Goal: Task Accomplishment & Management: Manage account settings

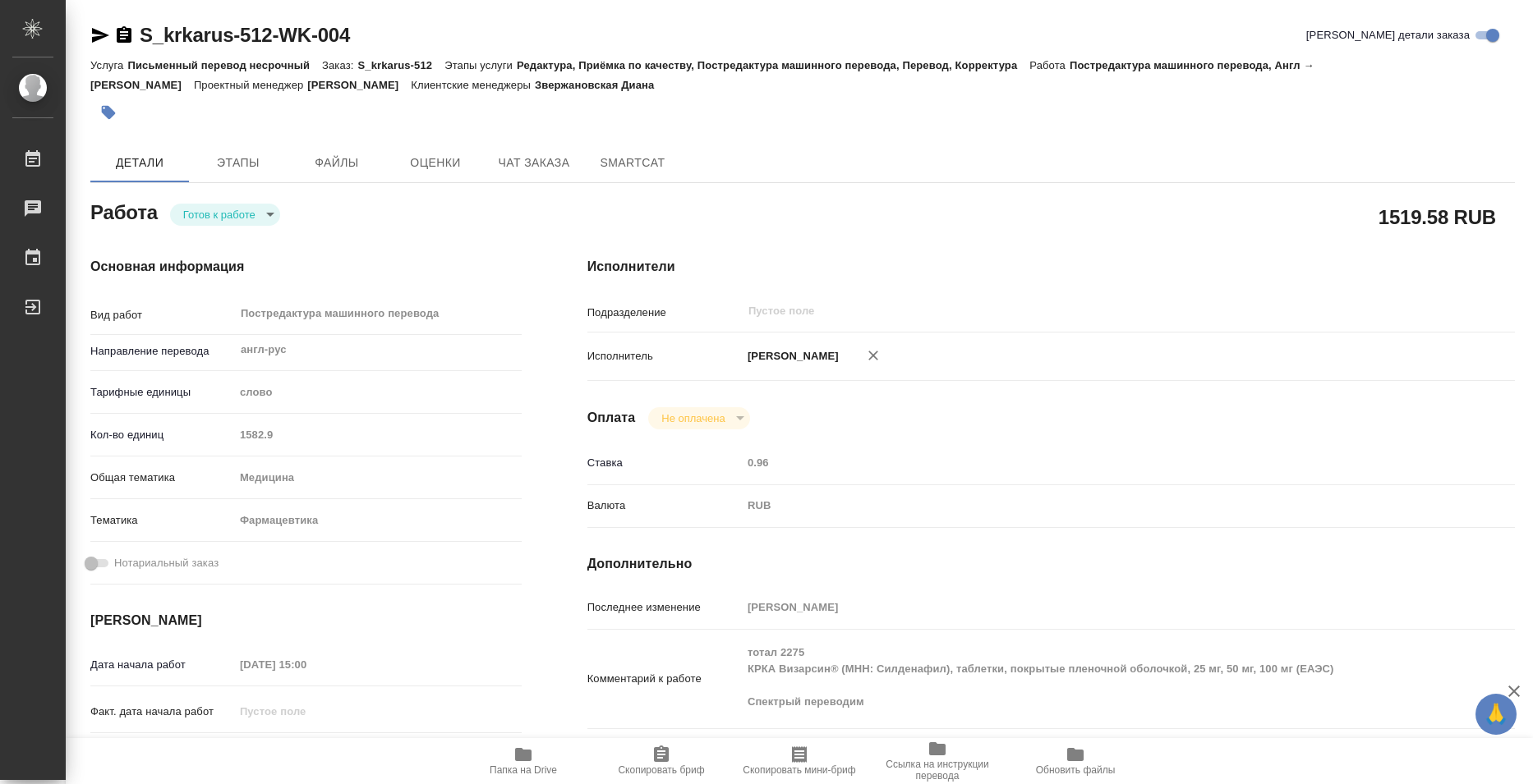
click at [525, 760] on icon "button" at bounding box center [523, 754] width 16 height 13
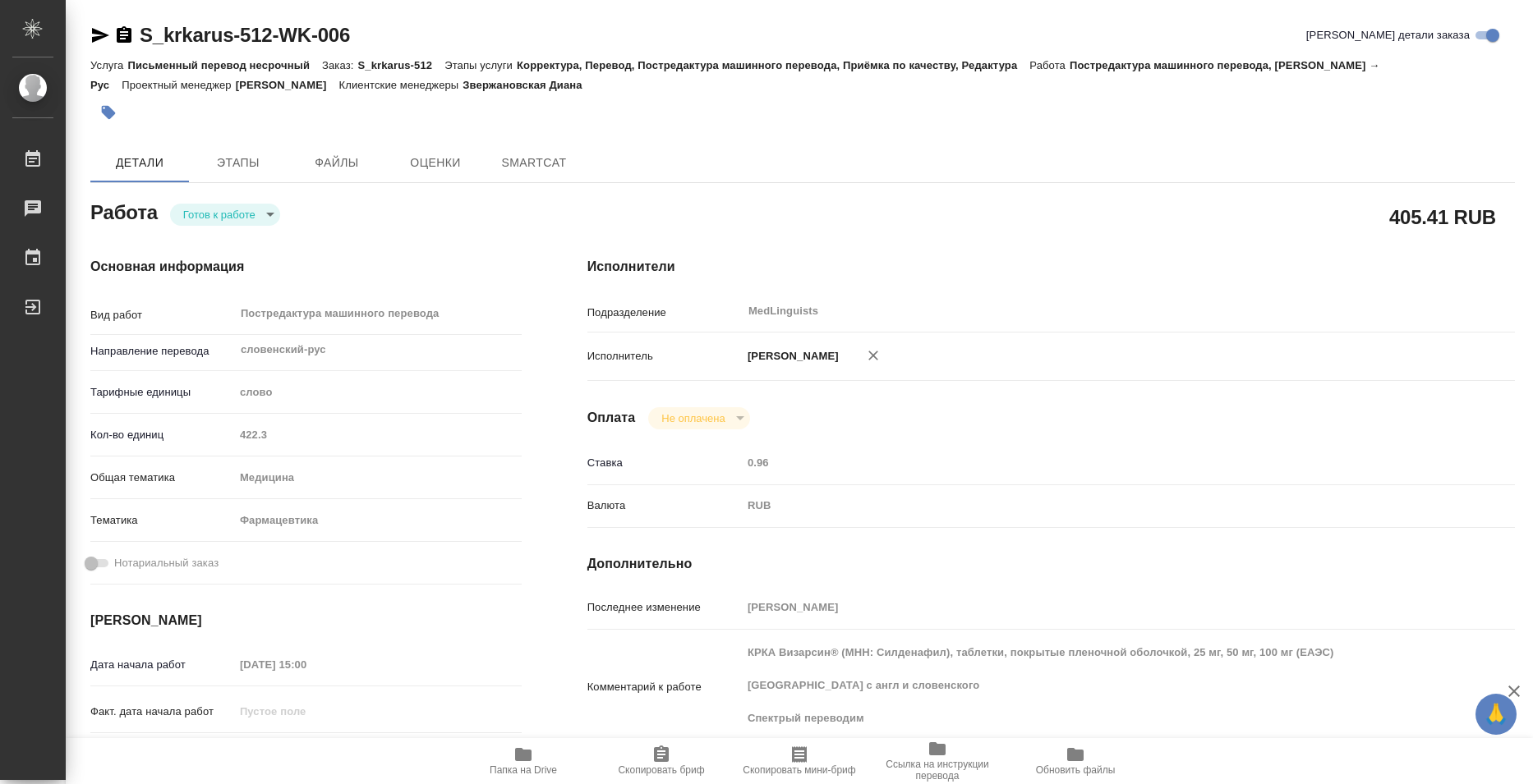
type textarea "x"
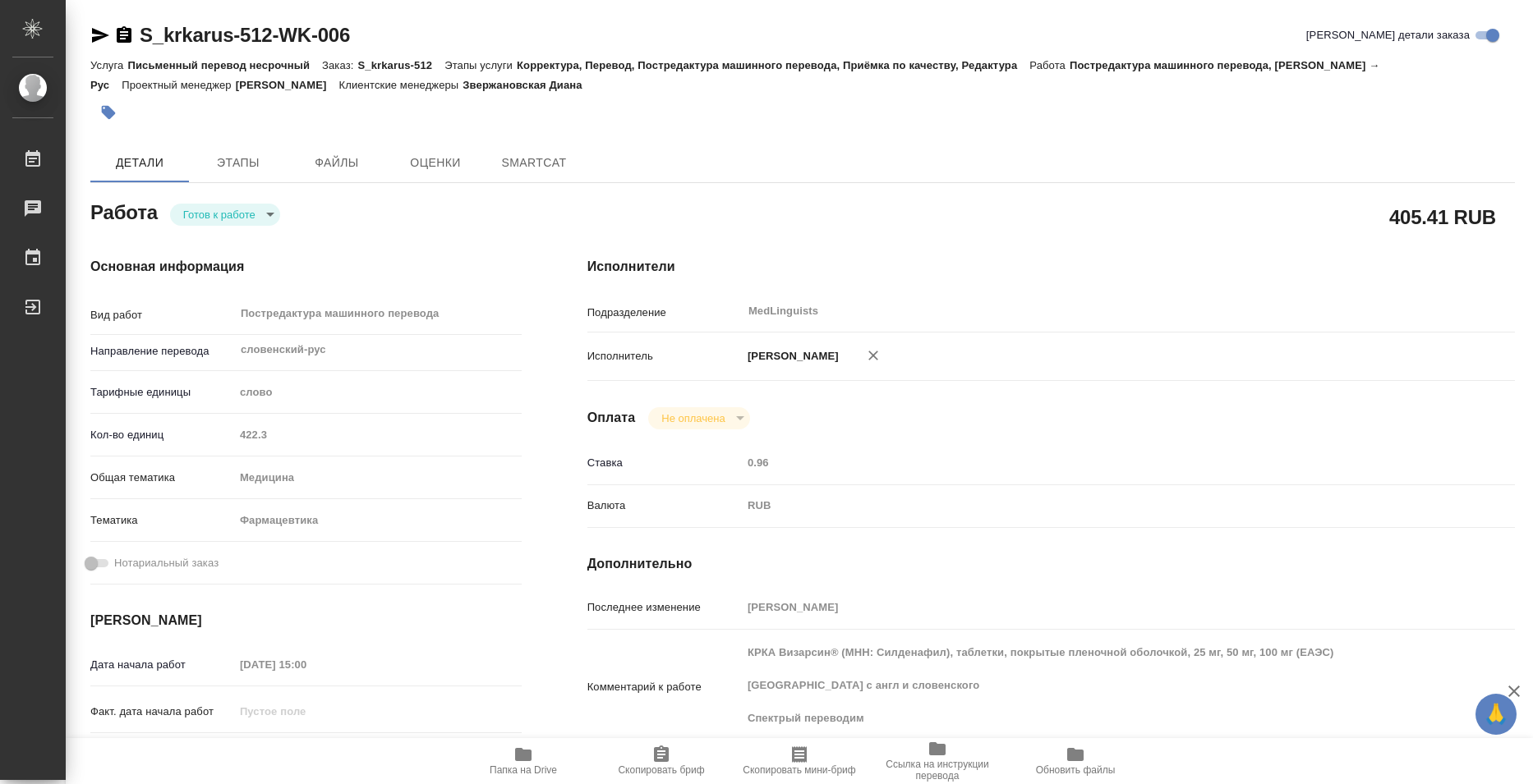
type textarea "x"
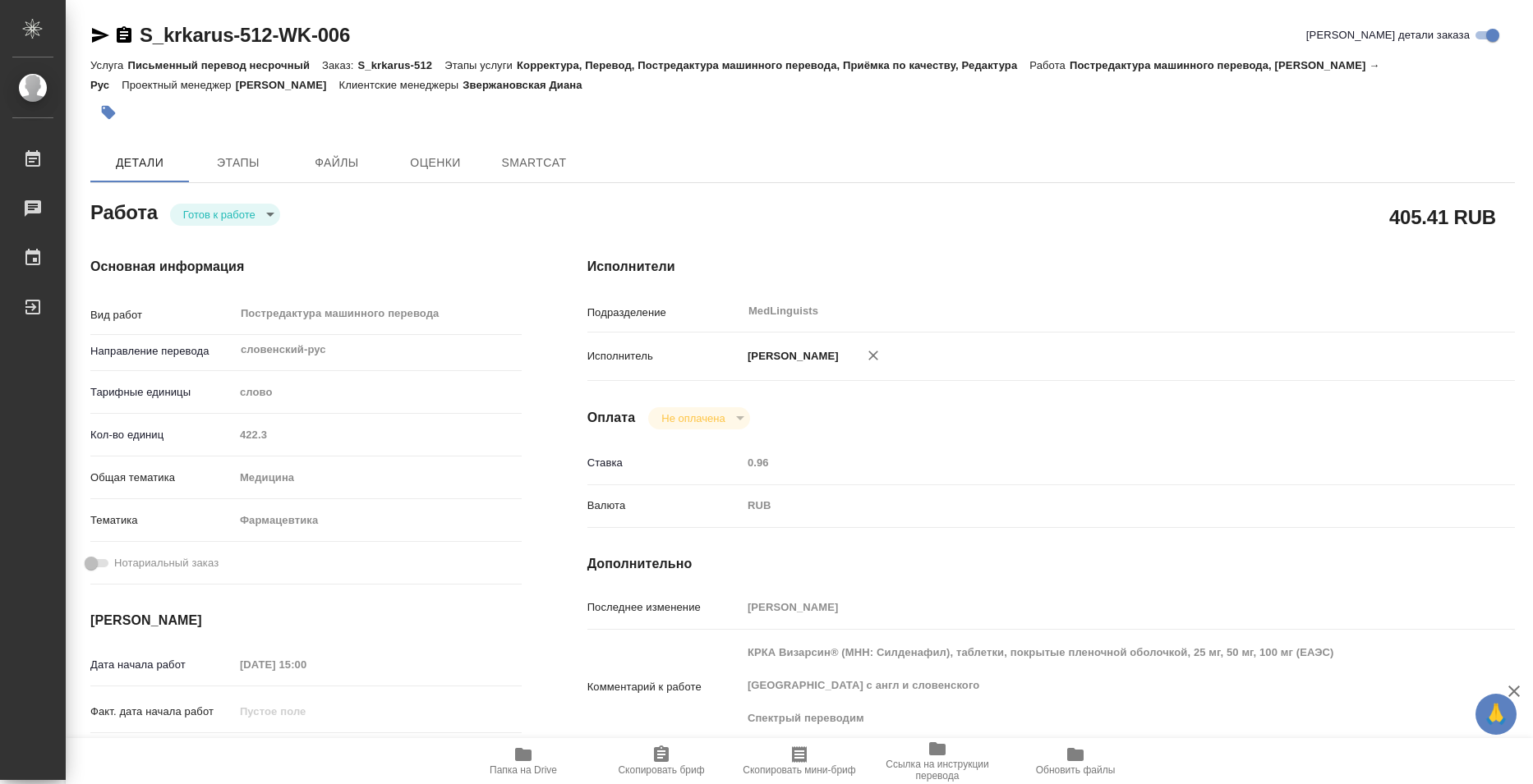
type textarea "x"
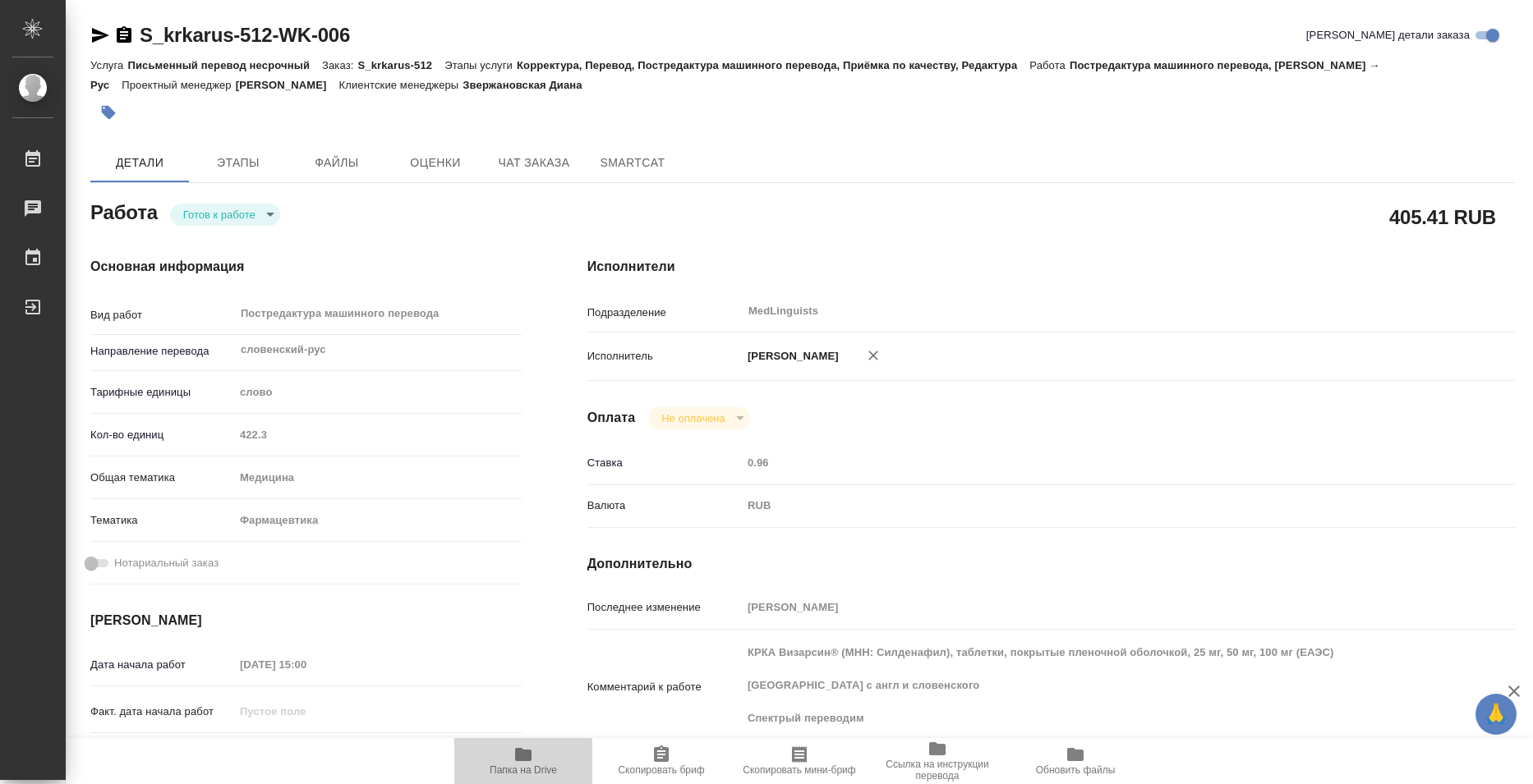
click at [535, 763] on span "Папка на Drive" at bounding box center [523, 760] width 118 height 31
type textarea "x"
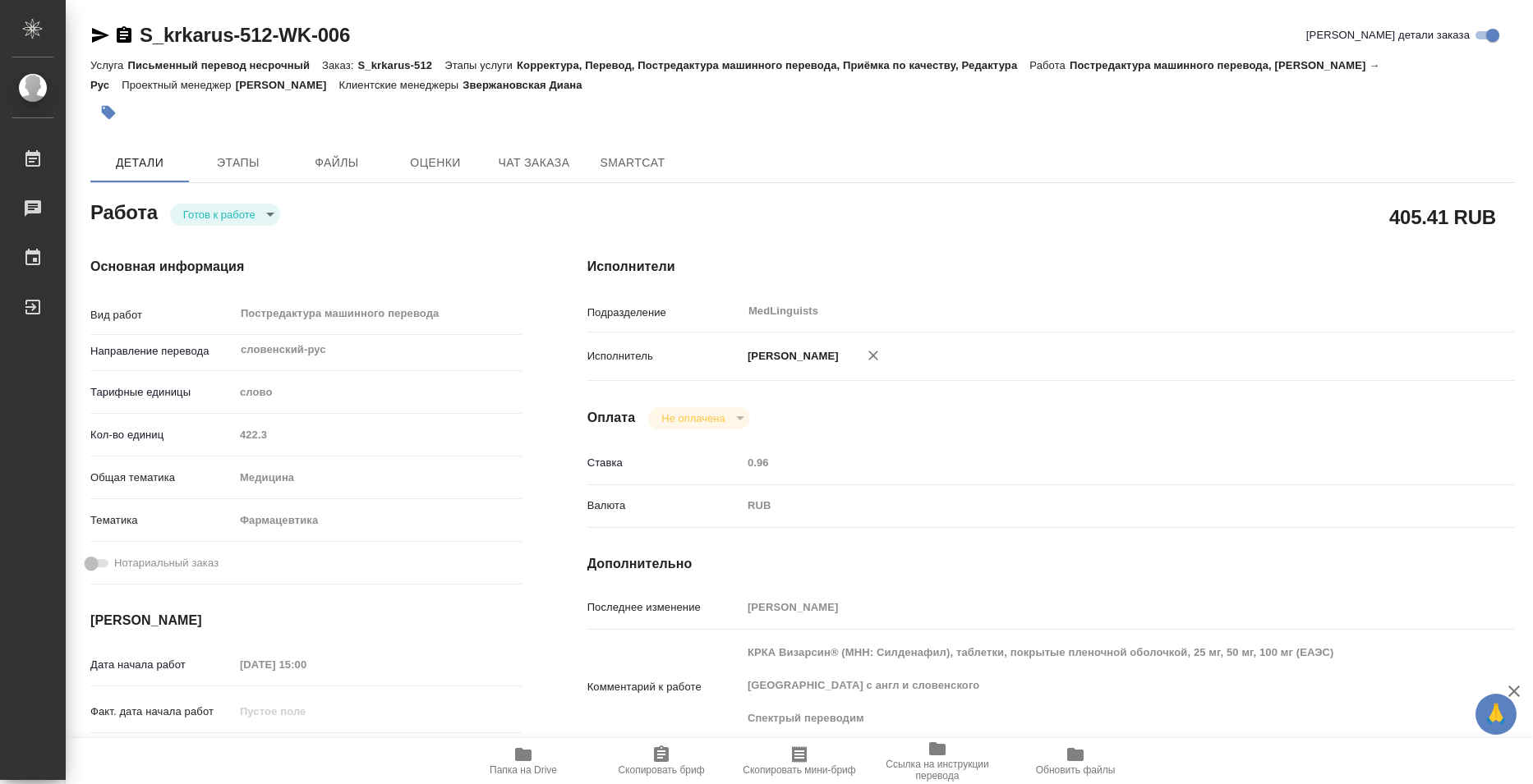
type textarea "x"
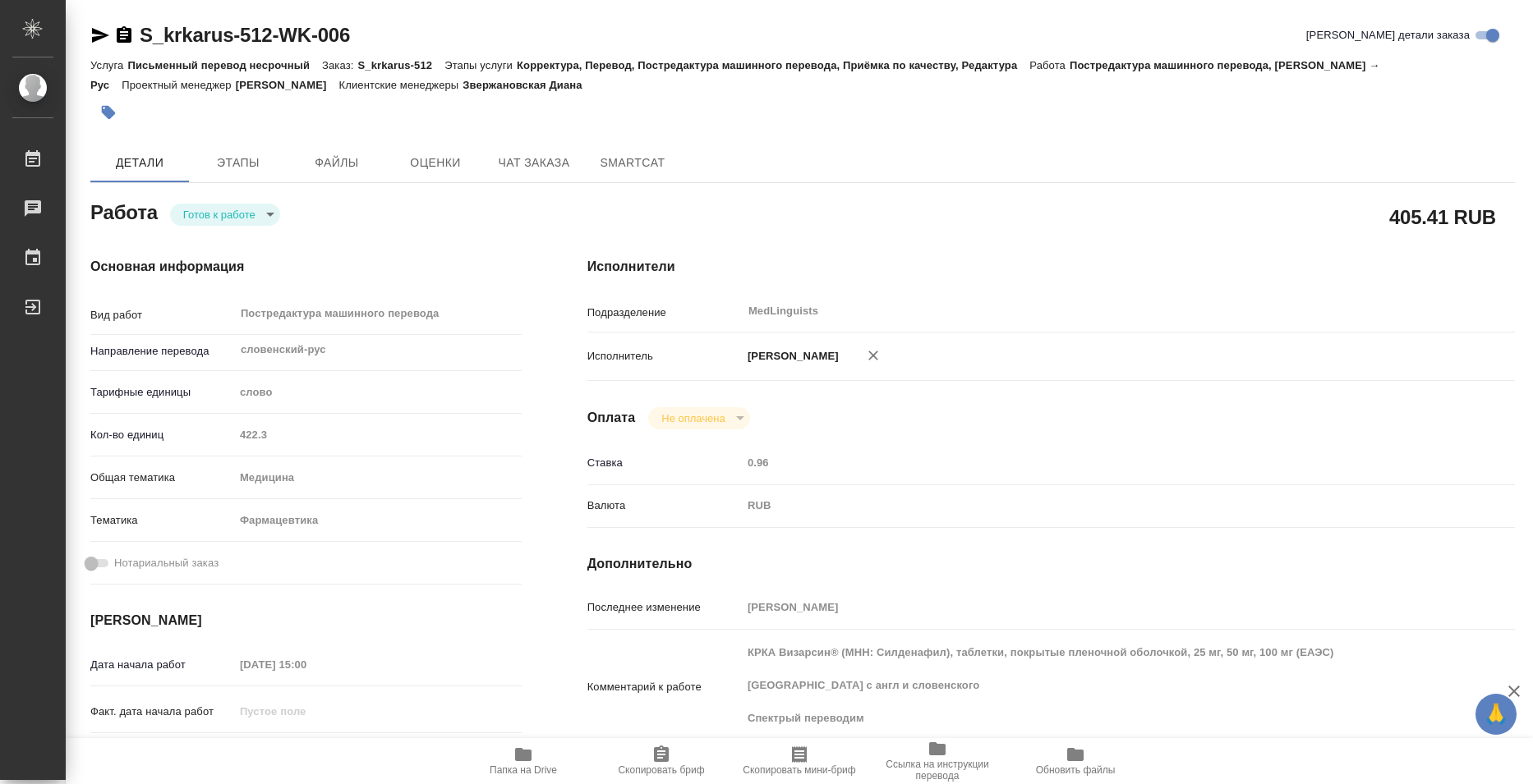
type textarea "x"
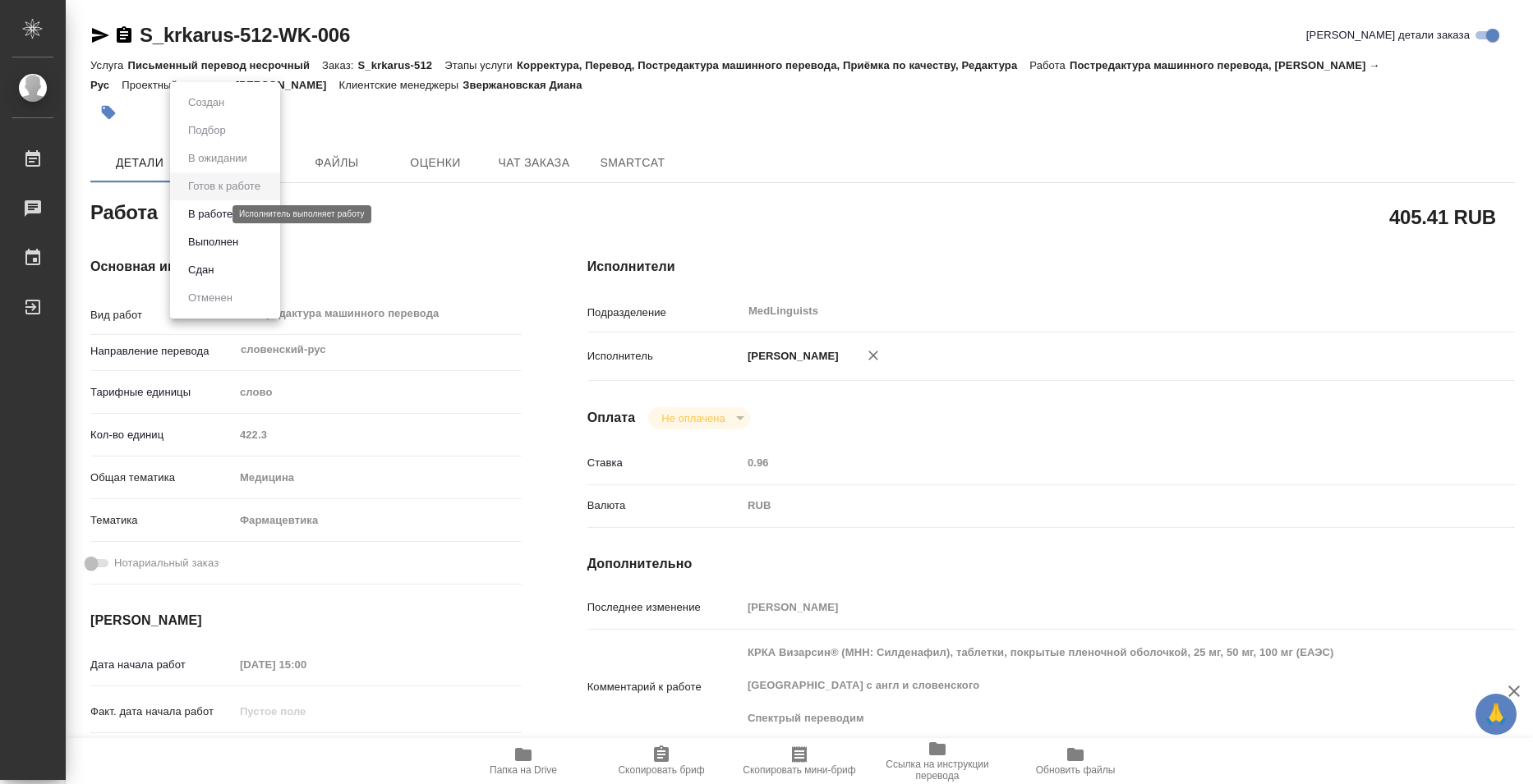
click at [220, 219] on body "🙏 .cls-1 fill:#fff; AWATERA Bazyuk Elena Работы 0 Чаты График Выйти S_krkarus-5…" at bounding box center [766, 392] width 1533 height 784
click at [243, 244] on button "Выполнен" at bounding box center [213, 242] width 60 height 18
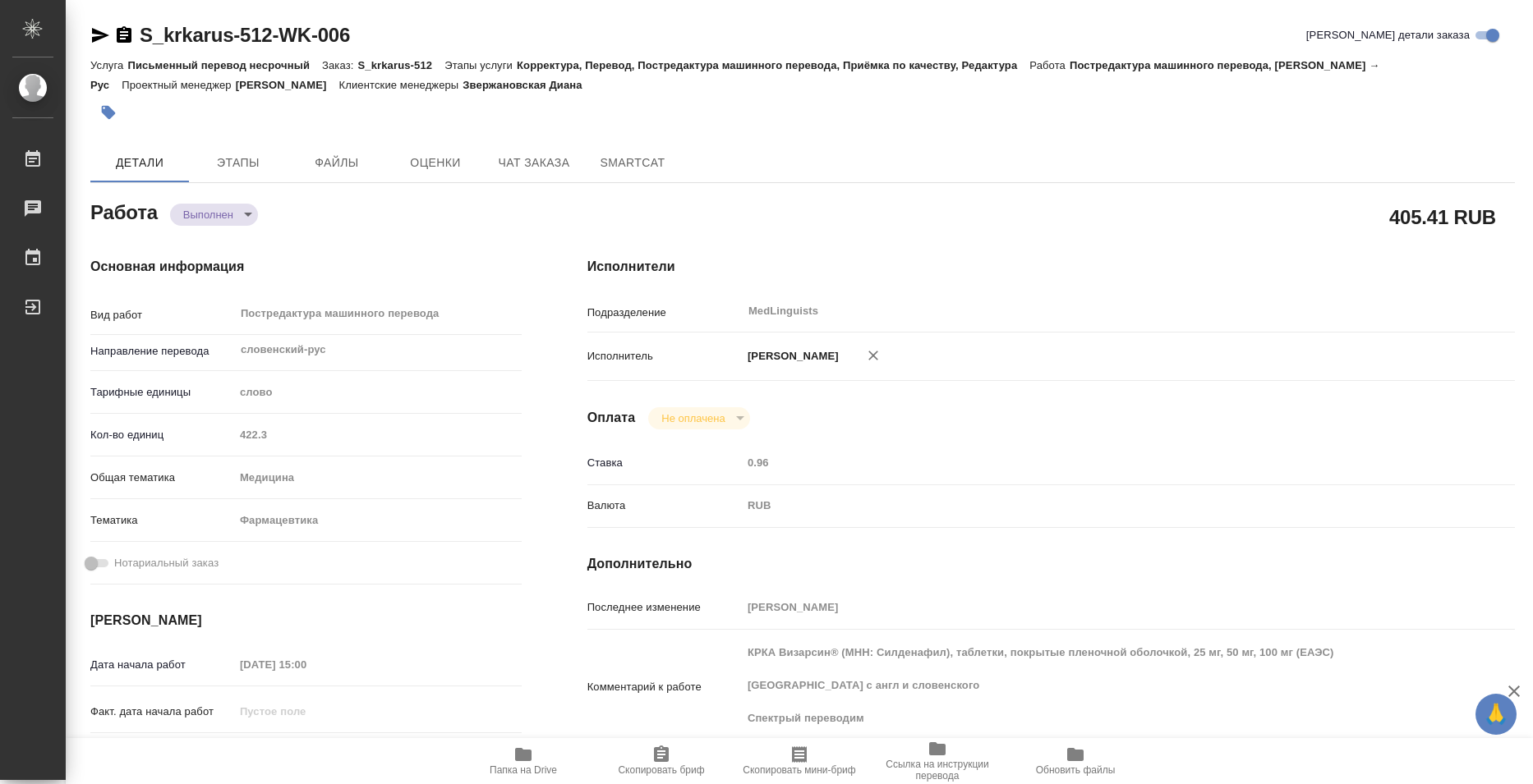
type textarea "x"
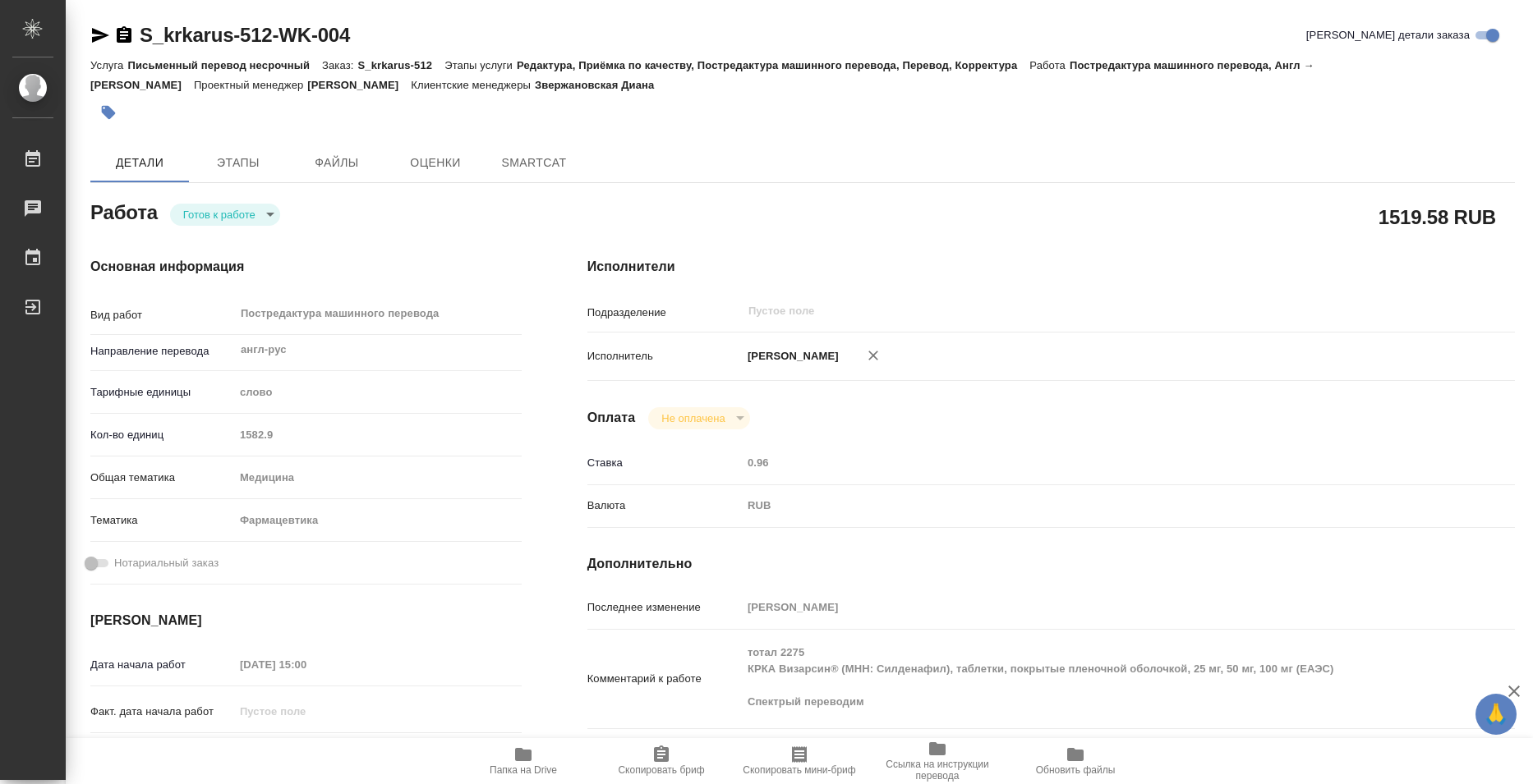
type textarea "x"
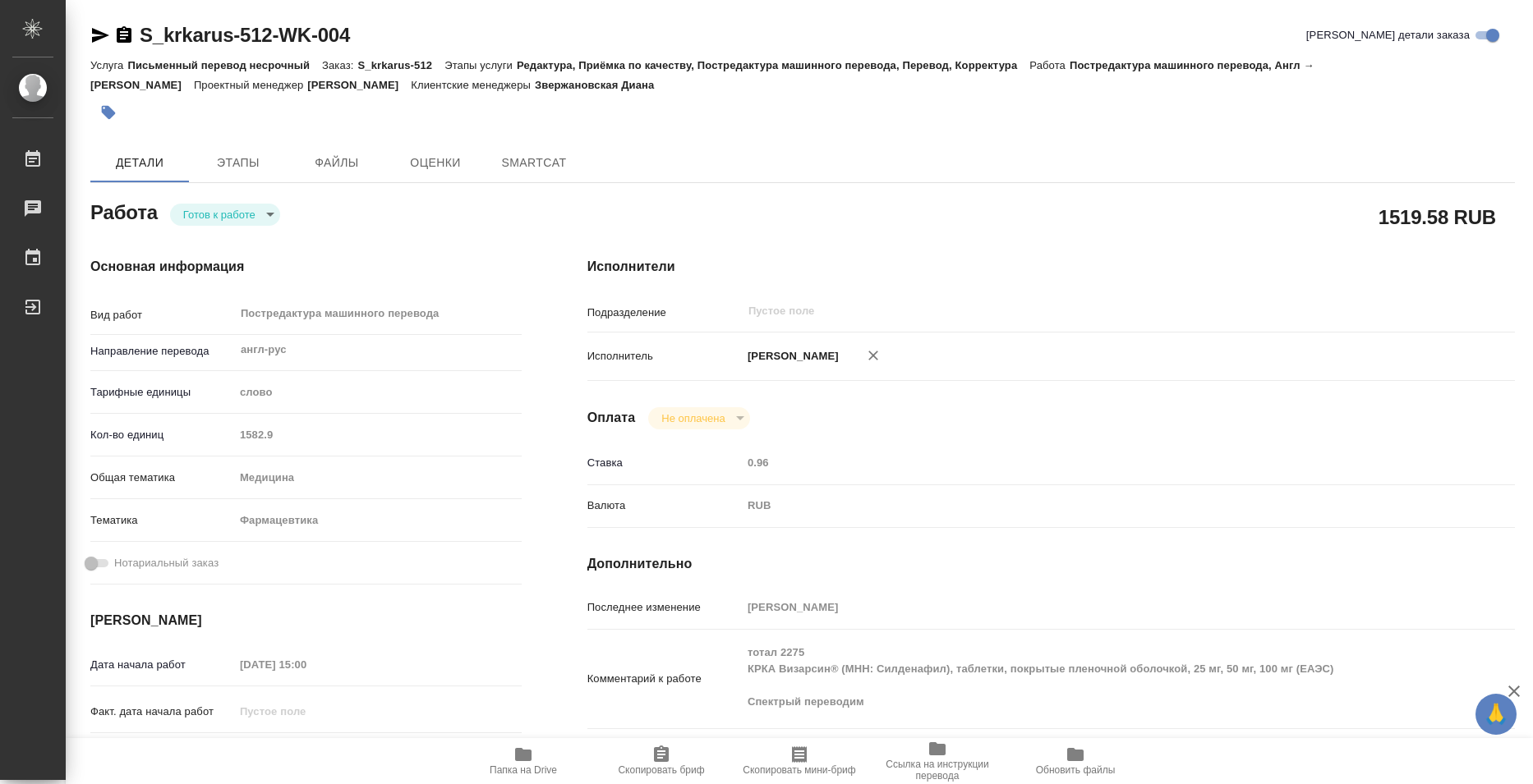
type textarea "x"
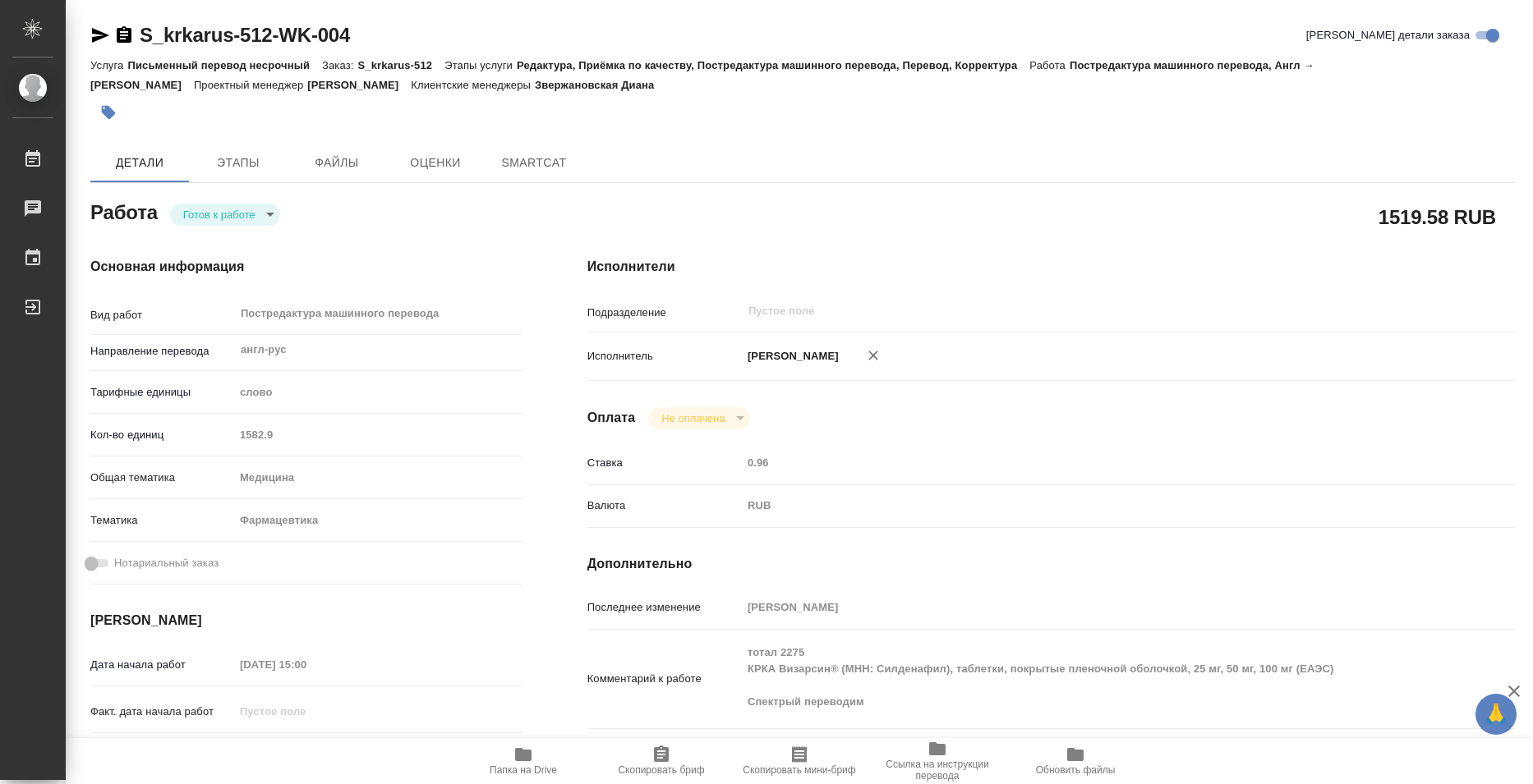
type textarea "x"
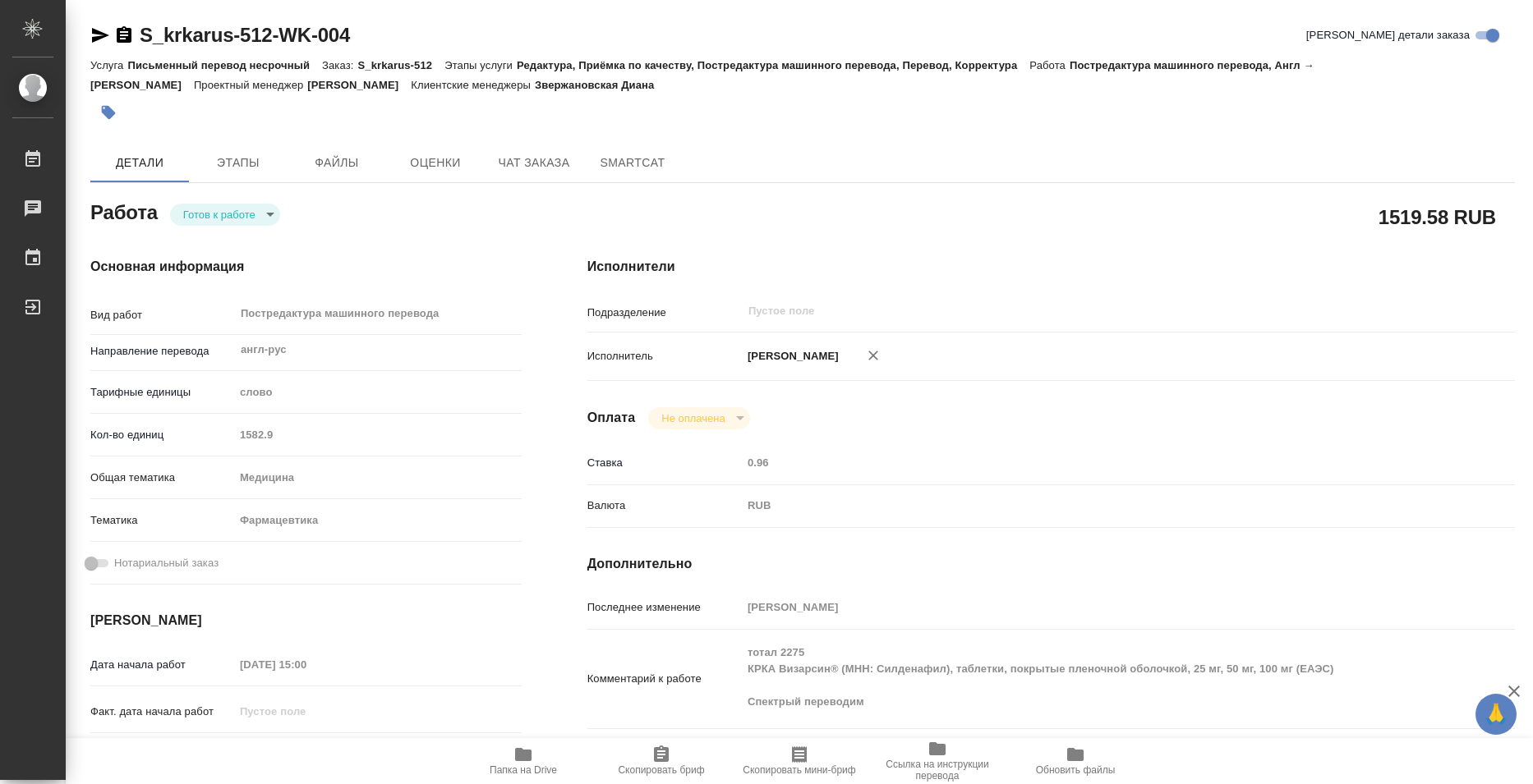
type textarea "x"
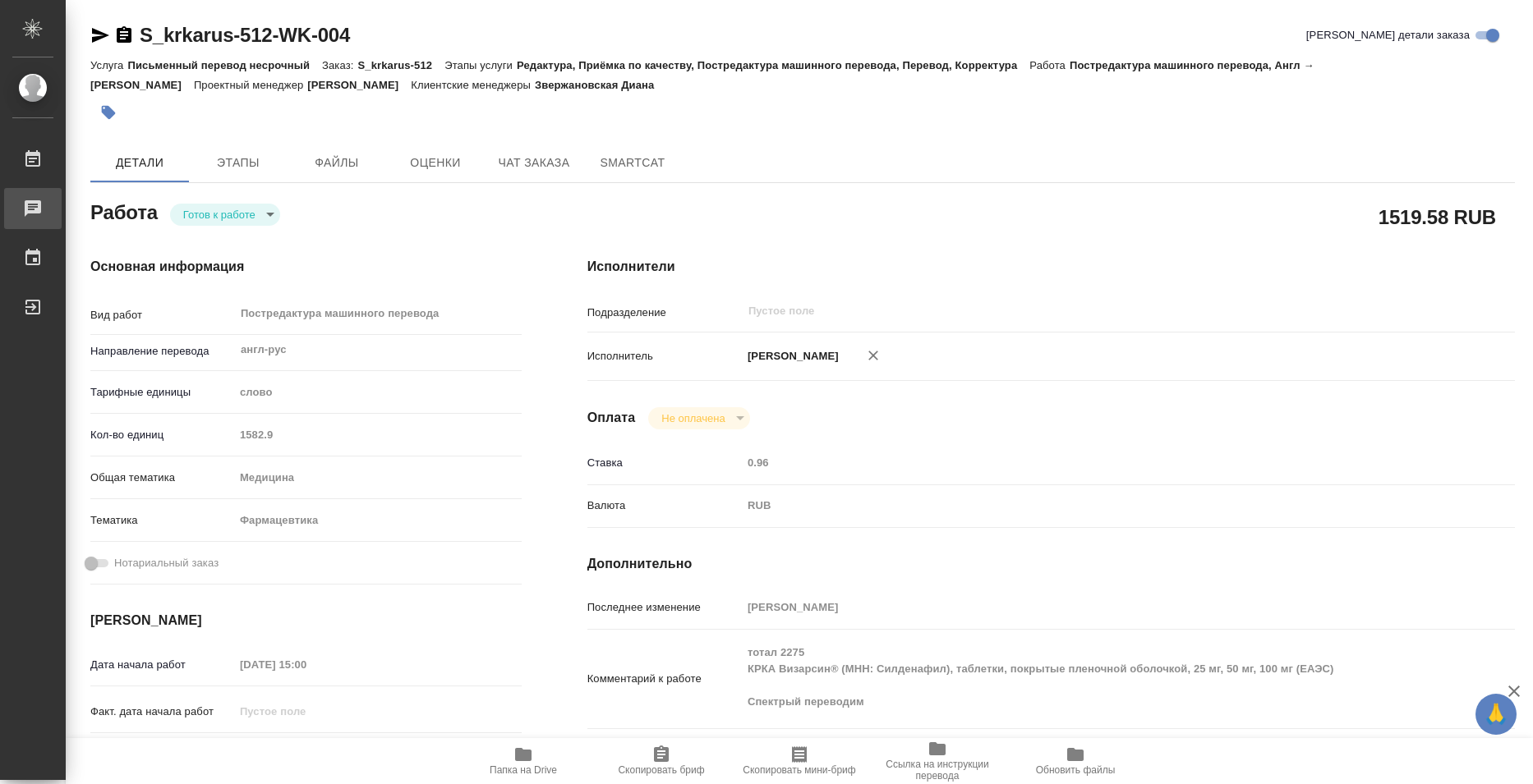
type textarea "x"
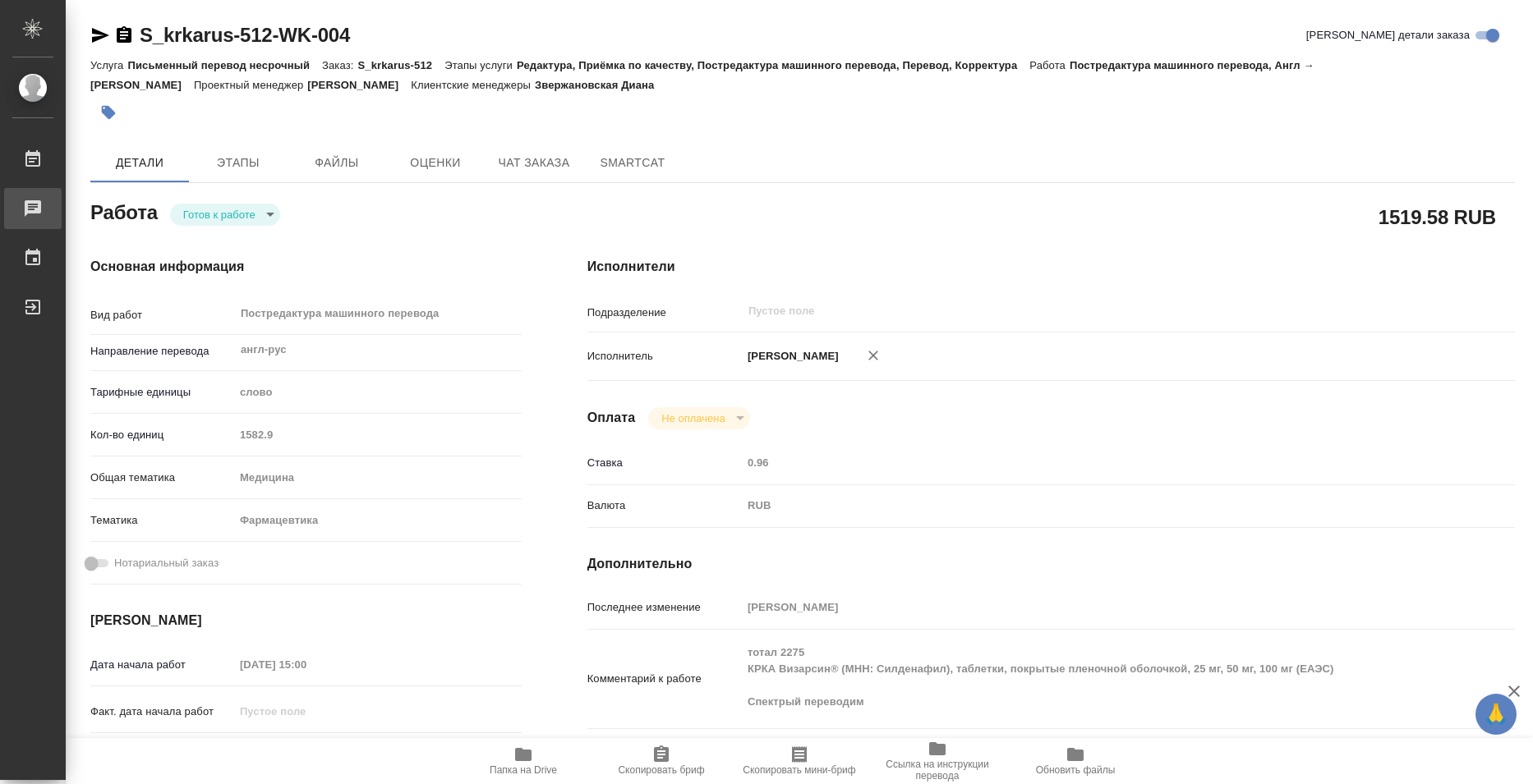
type textarea "x"
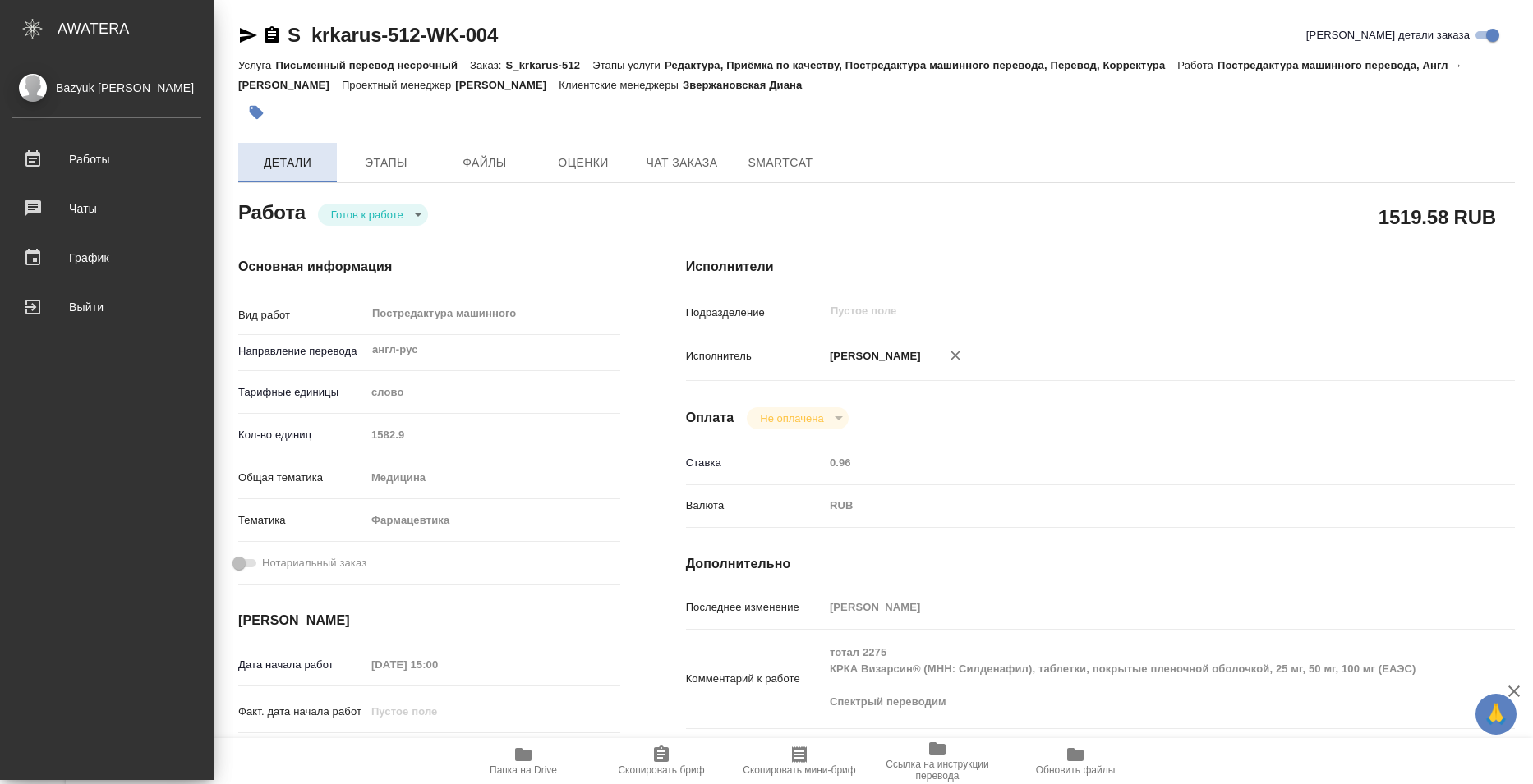
type textarea "x"
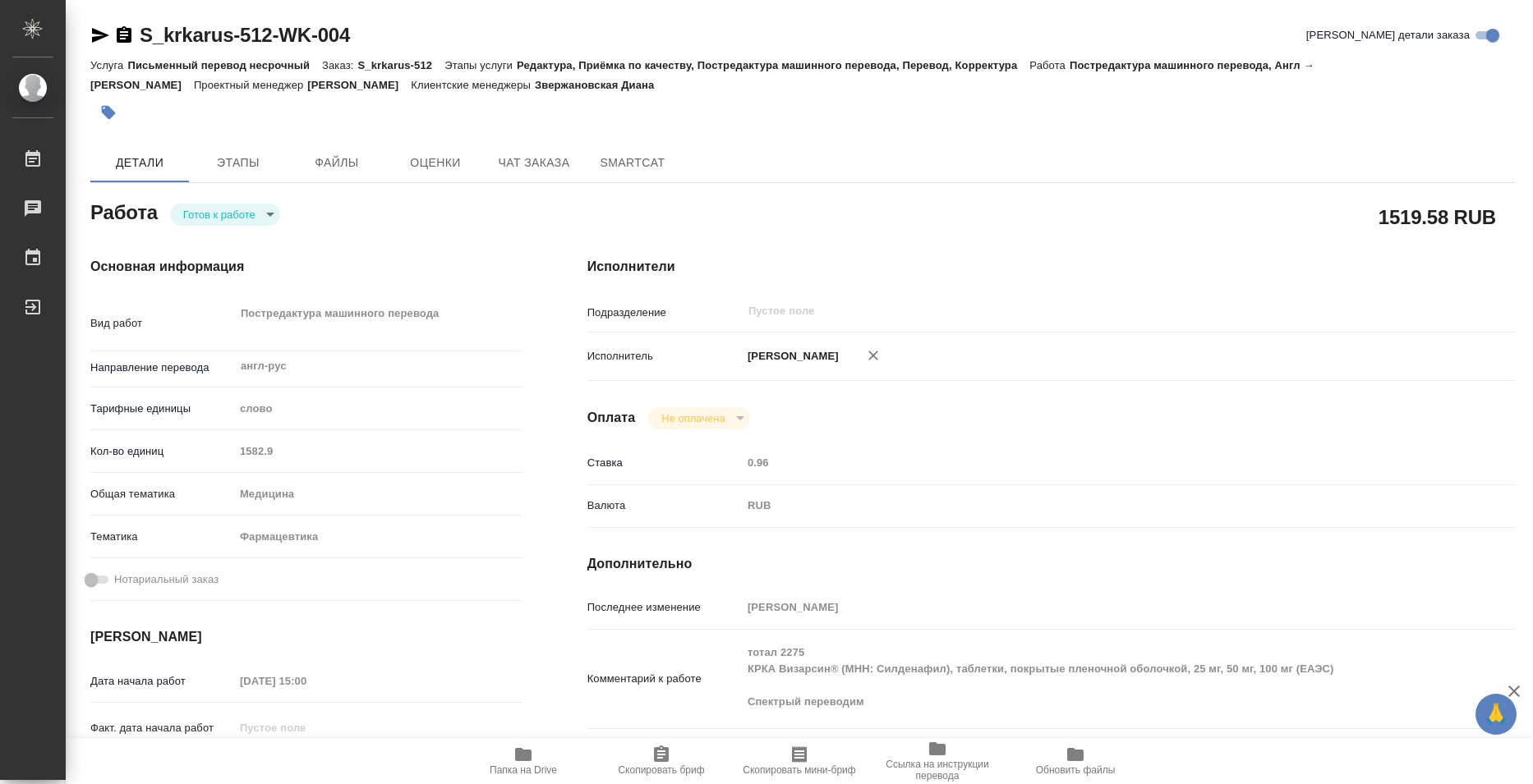
click at [231, 224] on body "🙏 .cls-1 fill:#fff; AWATERA Bazyuk [PERSON_NAME] Чаты График Выйти S_krkarus-51…" at bounding box center [766, 392] width 1533 height 784
type textarea "x"
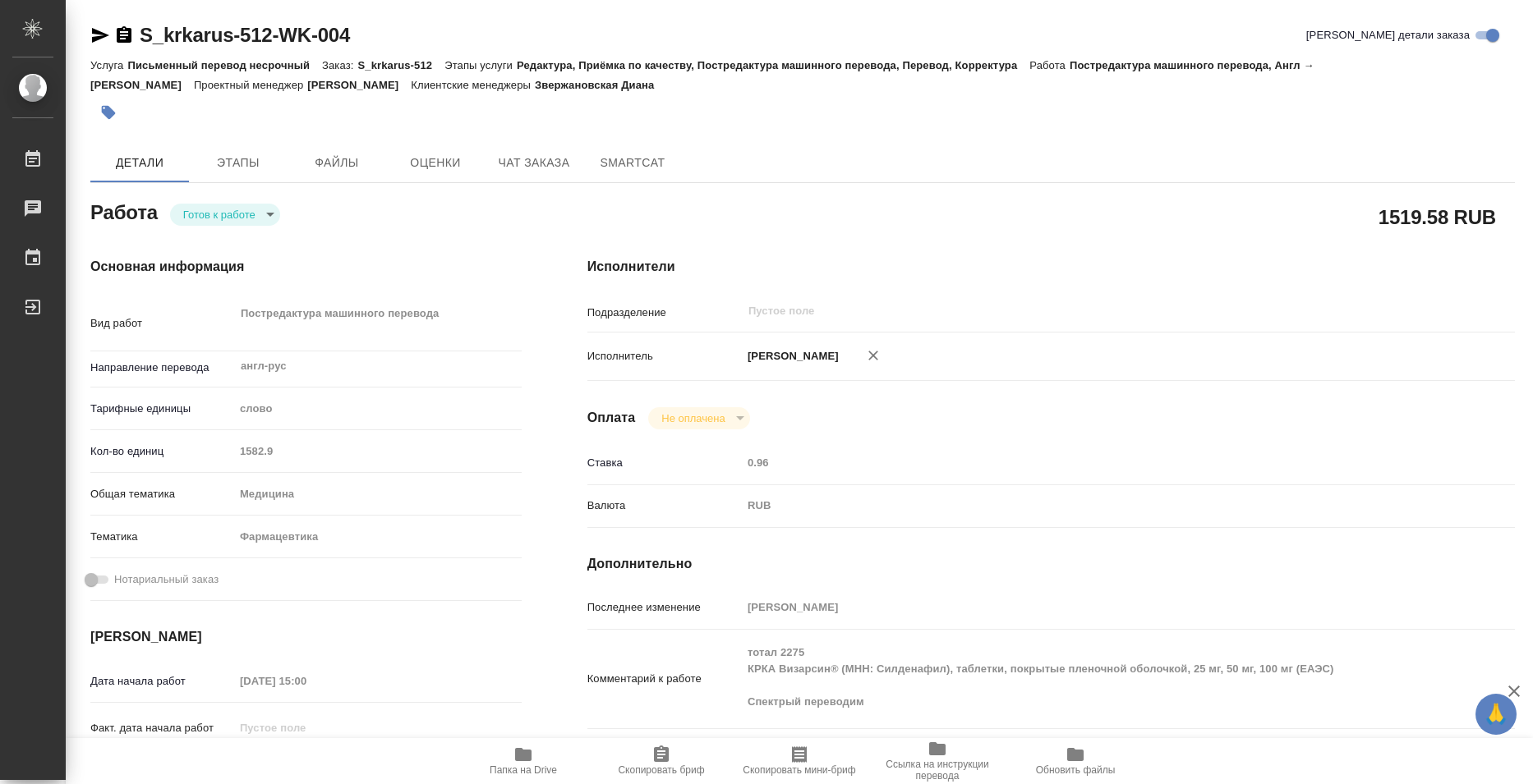
type textarea "x"
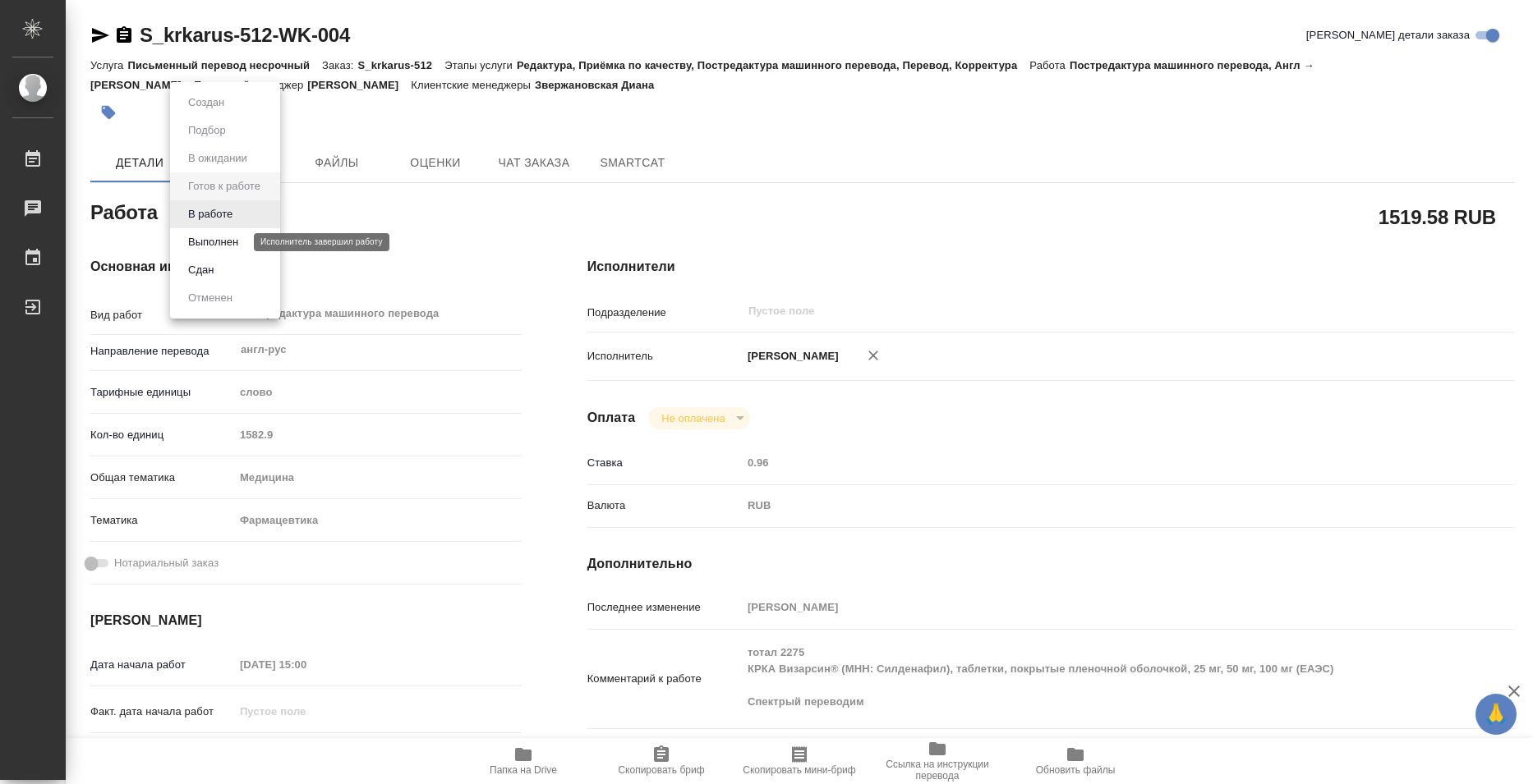
click at [239, 244] on button "Выполнен" at bounding box center [213, 242] width 60 height 18
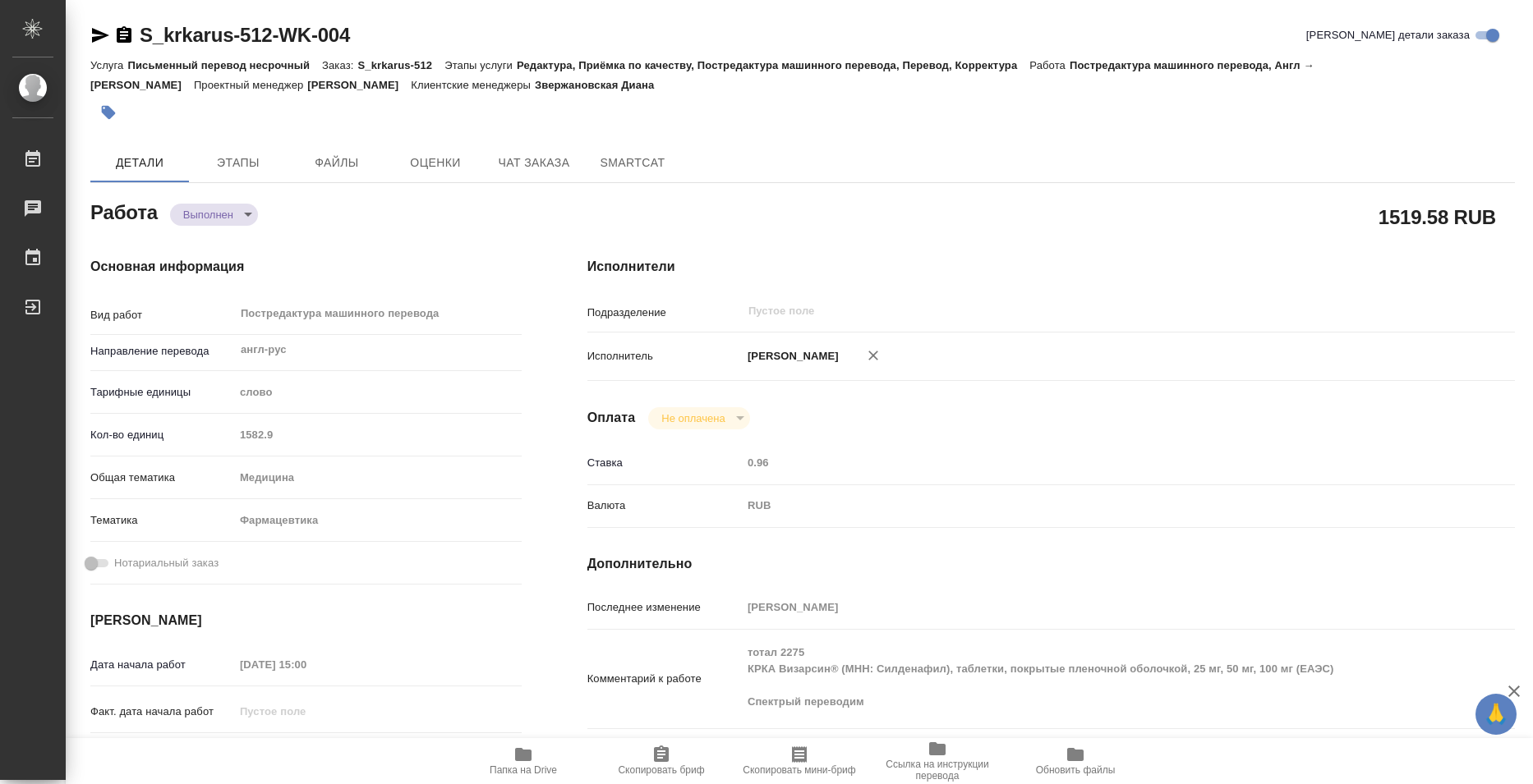
type textarea "x"
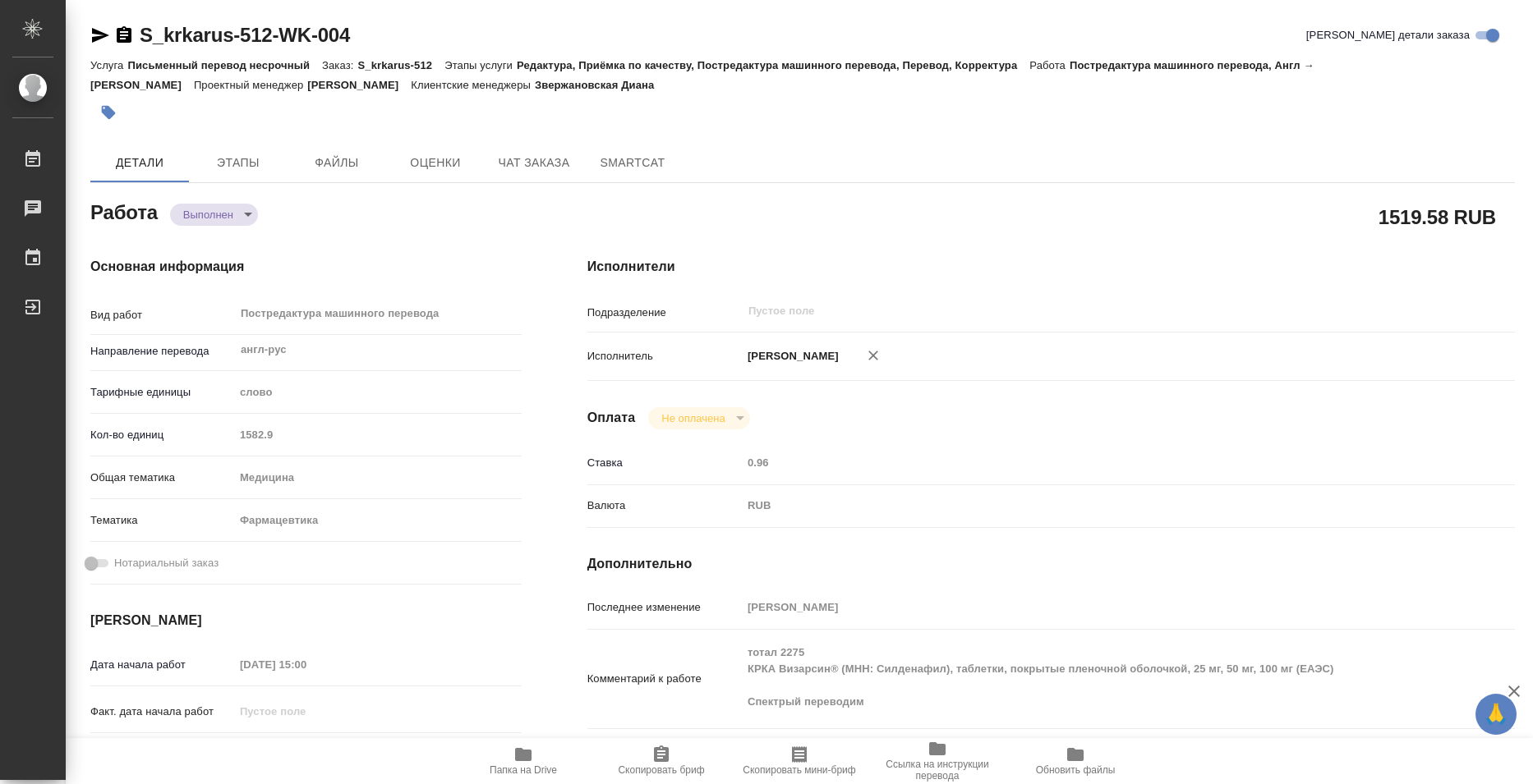
type textarea "x"
